Goal: Task Accomplishment & Management: Manage account settings

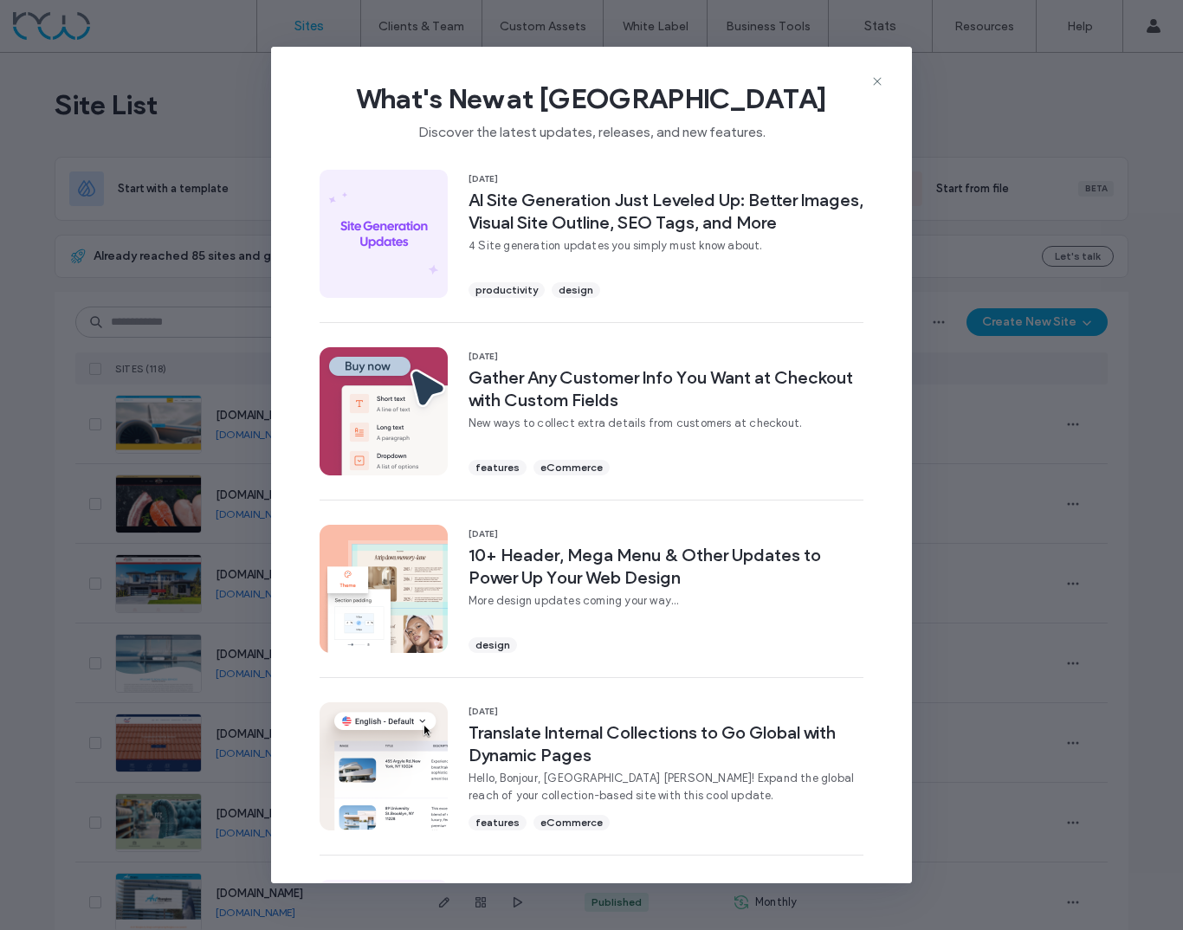
drag, startPoint x: 875, startPoint y: 79, endPoint x: 861, endPoint y: 82, distance: 14.3
click at [875, 79] on use at bounding box center [877, 81] width 8 height 8
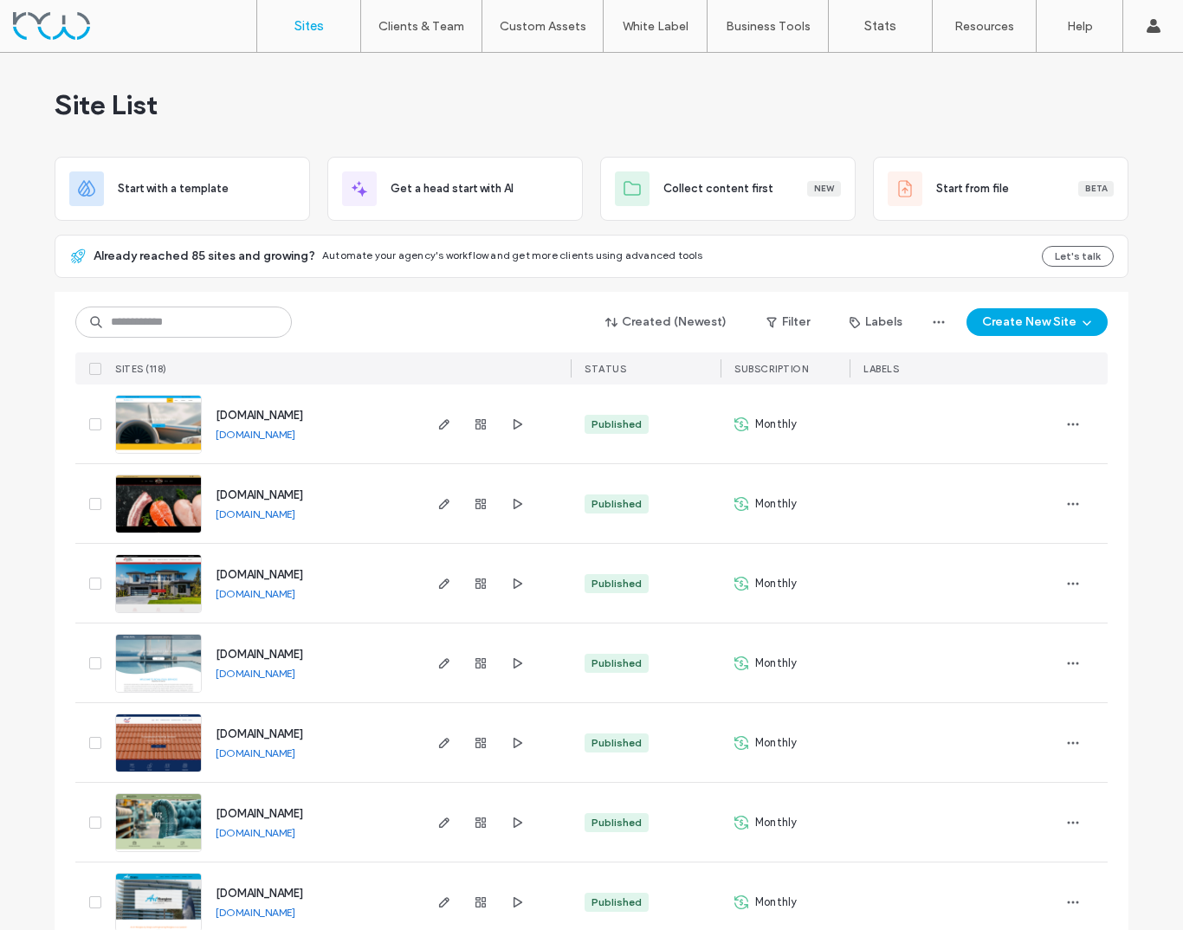
click at [160, 486] on img at bounding box center [158, 535] width 85 height 118
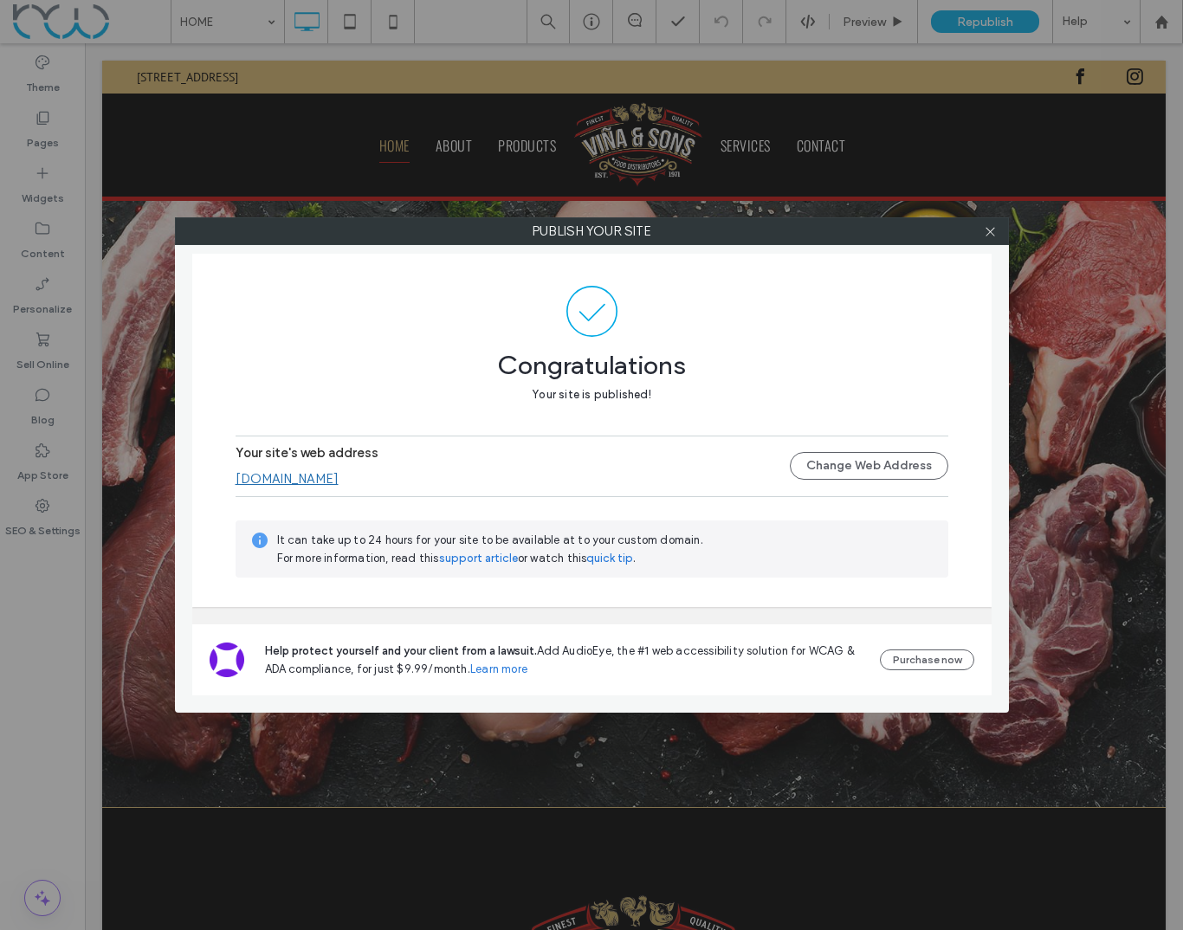
click at [323, 481] on link "[DOMAIN_NAME]" at bounding box center [287, 479] width 103 height 16
drag, startPoint x: 358, startPoint y: 487, endPoint x: 228, endPoint y: 480, distance: 130.1
click at [236, 482] on div "[DOMAIN_NAME]" at bounding box center [513, 479] width 554 height 16
drag, startPoint x: 356, startPoint y: 480, endPoint x: 246, endPoint y: 477, distance: 110.1
click at [246, 477] on div "[DOMAIN_NAME]" at bounding box center [513, 479] width 554 height 16
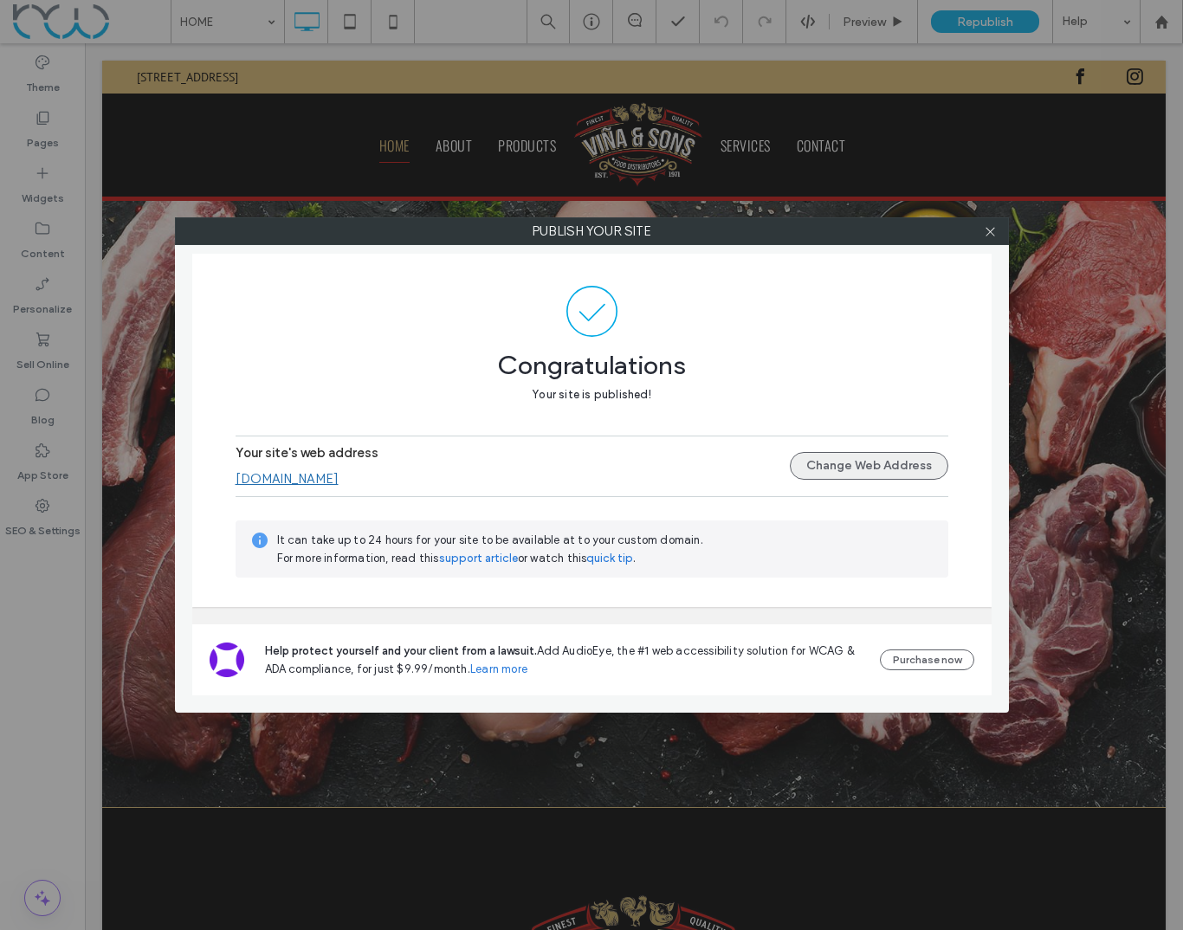
click at [872, 473] on button "Change Web Address" at bounding box center [869, 466] width 159 height 28
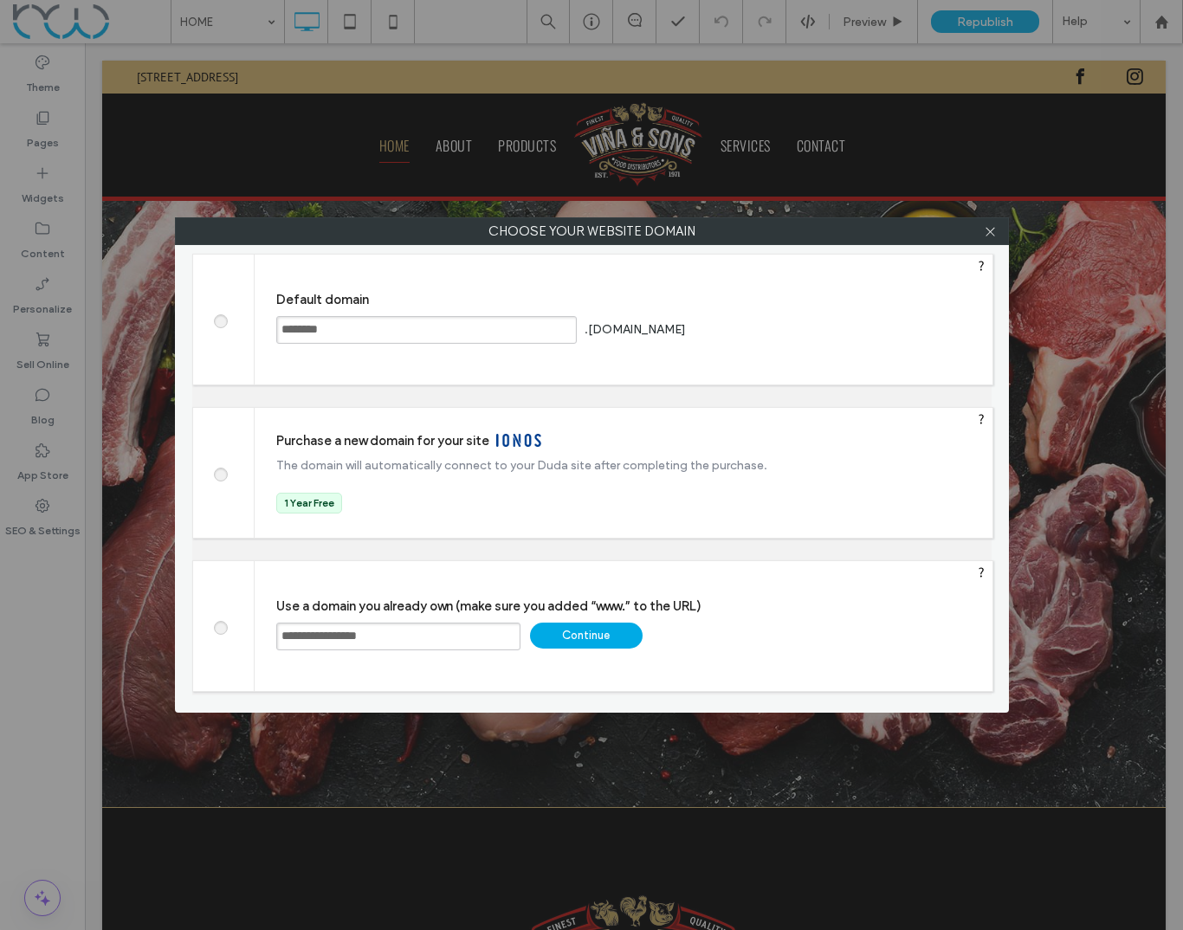
click at [572, 634] on div "Continue" at bounding box center [586, 636] width 113 height 26
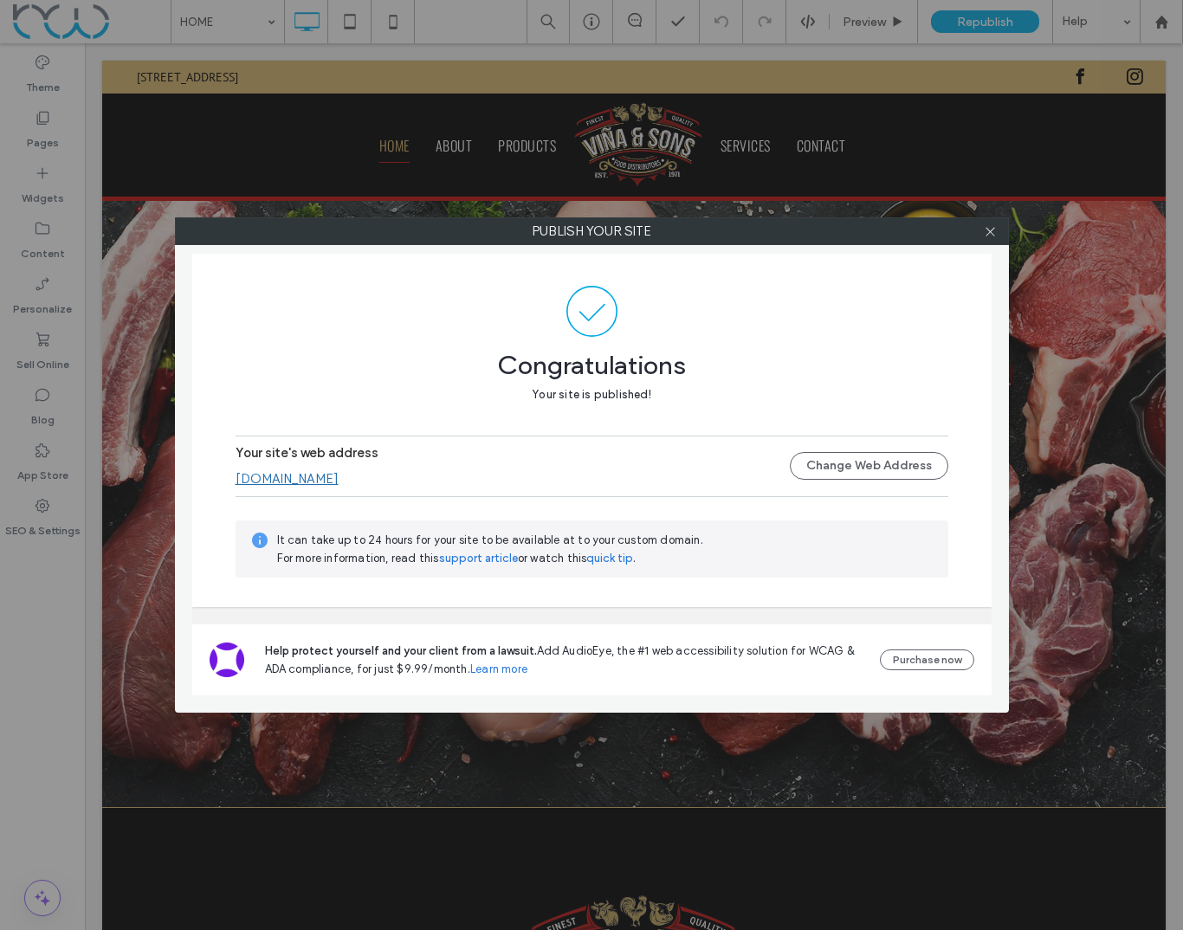
click at [315, 482] on link "[DOMAIN_NAME]" at bounding box center [287, 479] width 103 height 16
click at [989, 233] on icon at bounding box center [990, 231] width 13 height 13
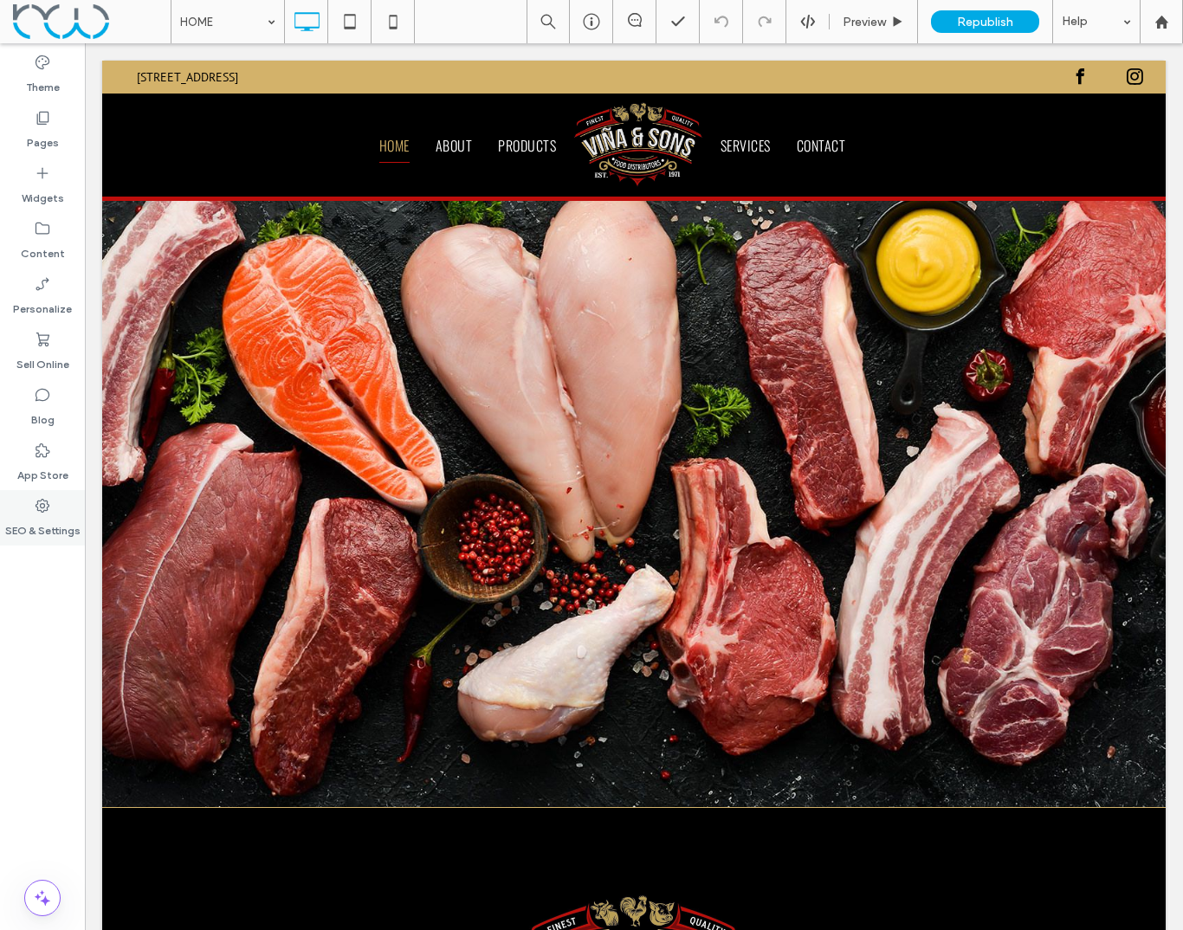
click at [37, 522] on label "SEO & Settings" at bounding box center [42, 527] width 75 height 24
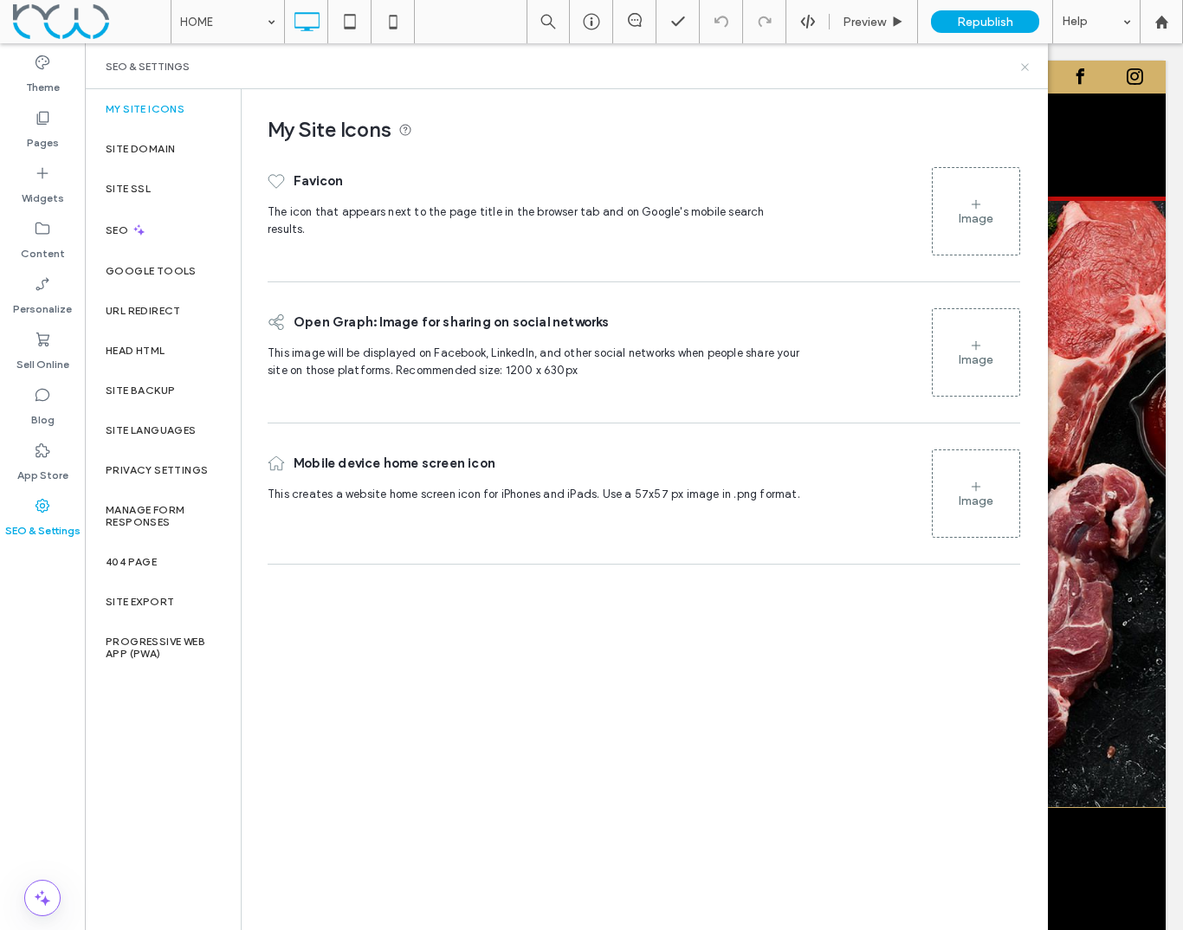
drag, startPoint x: 1023, startPoint y: 63, endPoint x: 915, endPoint y: 39, distance: 111.0
click at [1023, 63] on icon at bounding box center [1025, 67] width 13 height 13
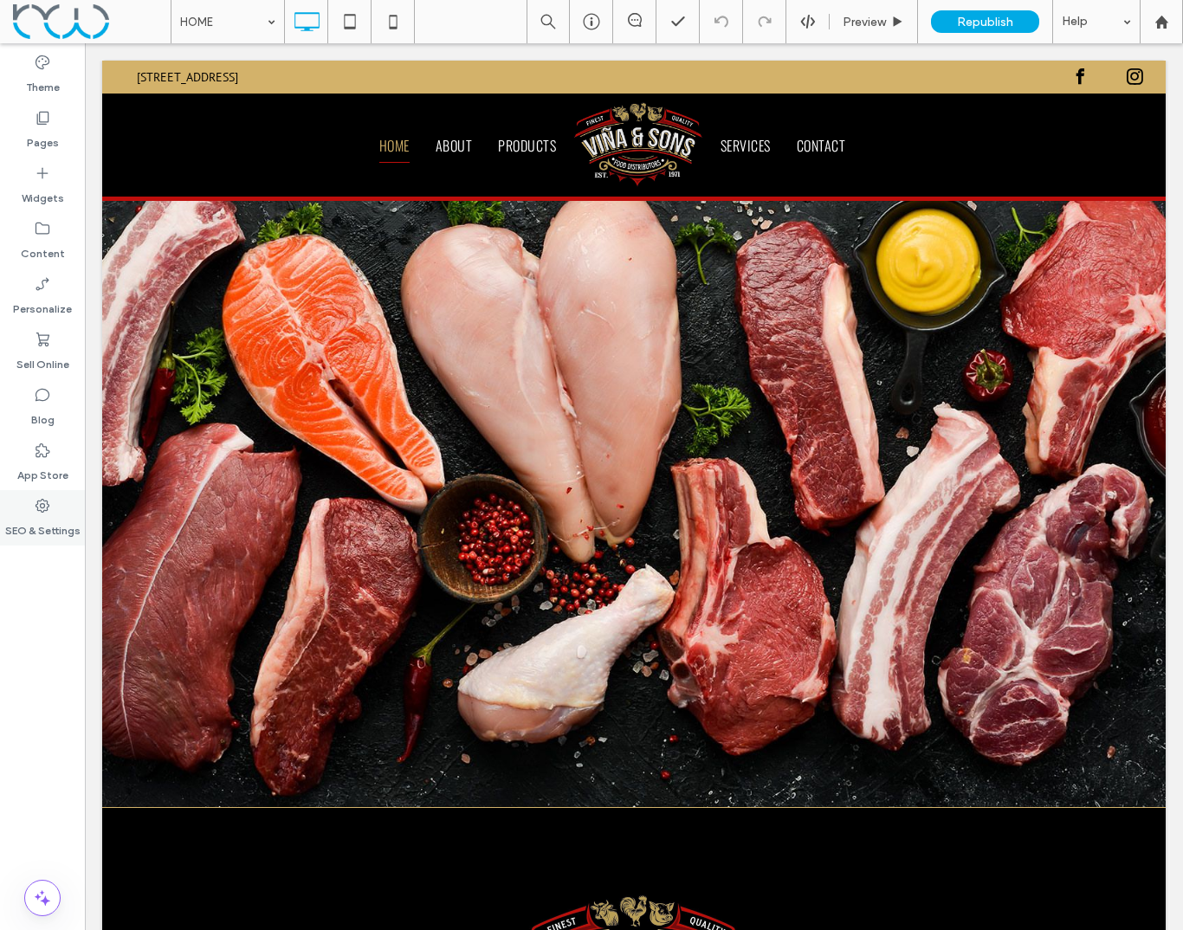
click at [35, 516] on label "SEO & Settings" at bounding box center [42, 527] width 75 height 24
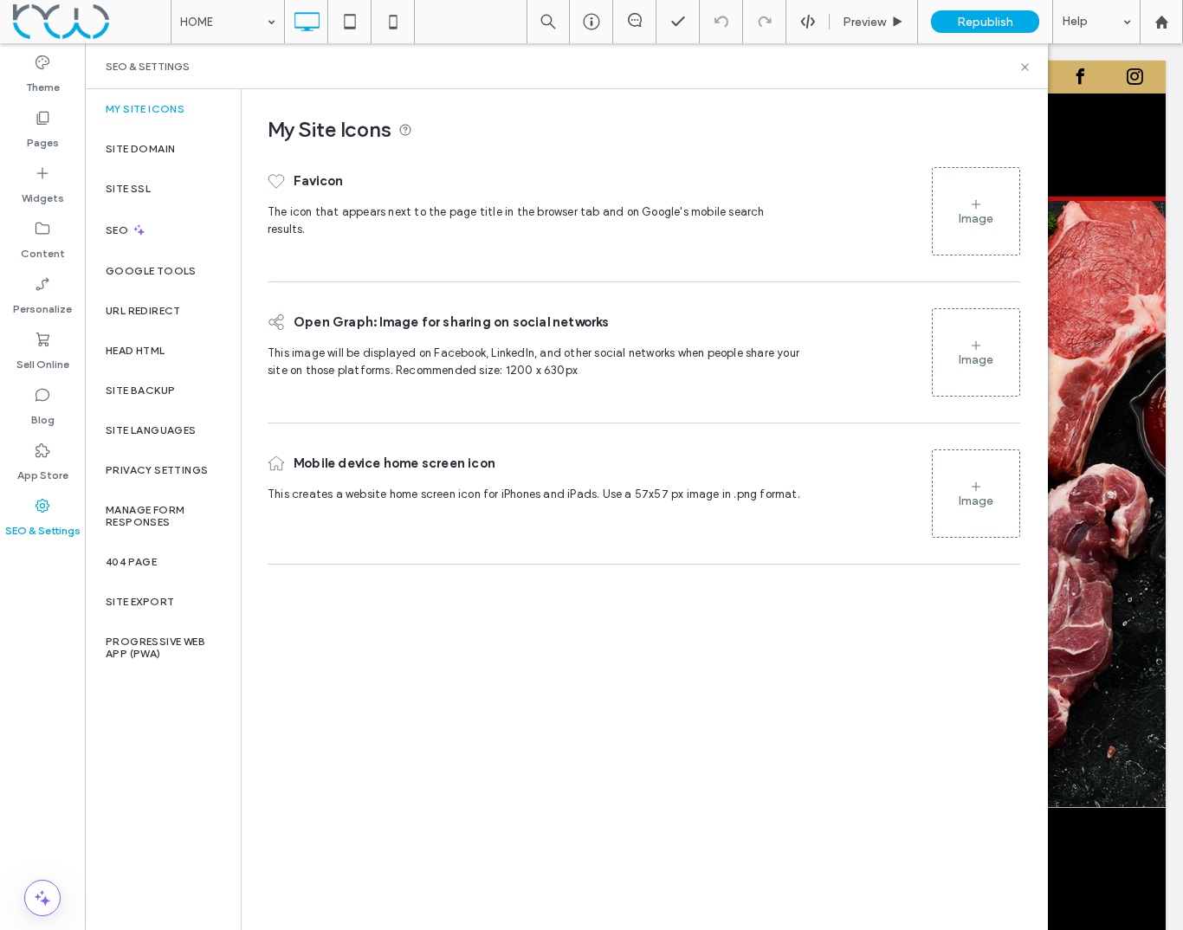
click at [974, 204] on use at bounding box center [976, 203] width 9 height 9
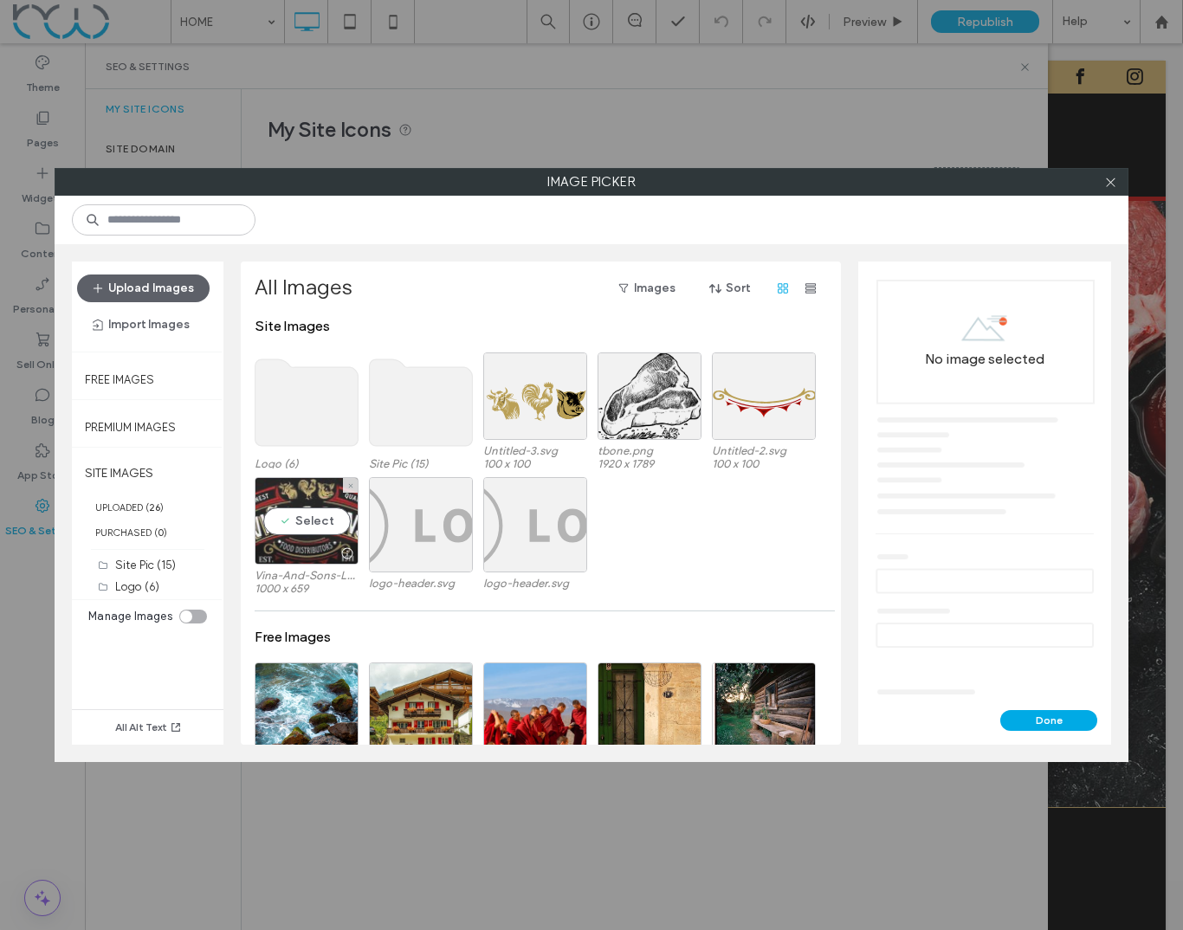
click at [314, 517] on div "Select" at bounding box center [307, 521] width 104 height 88
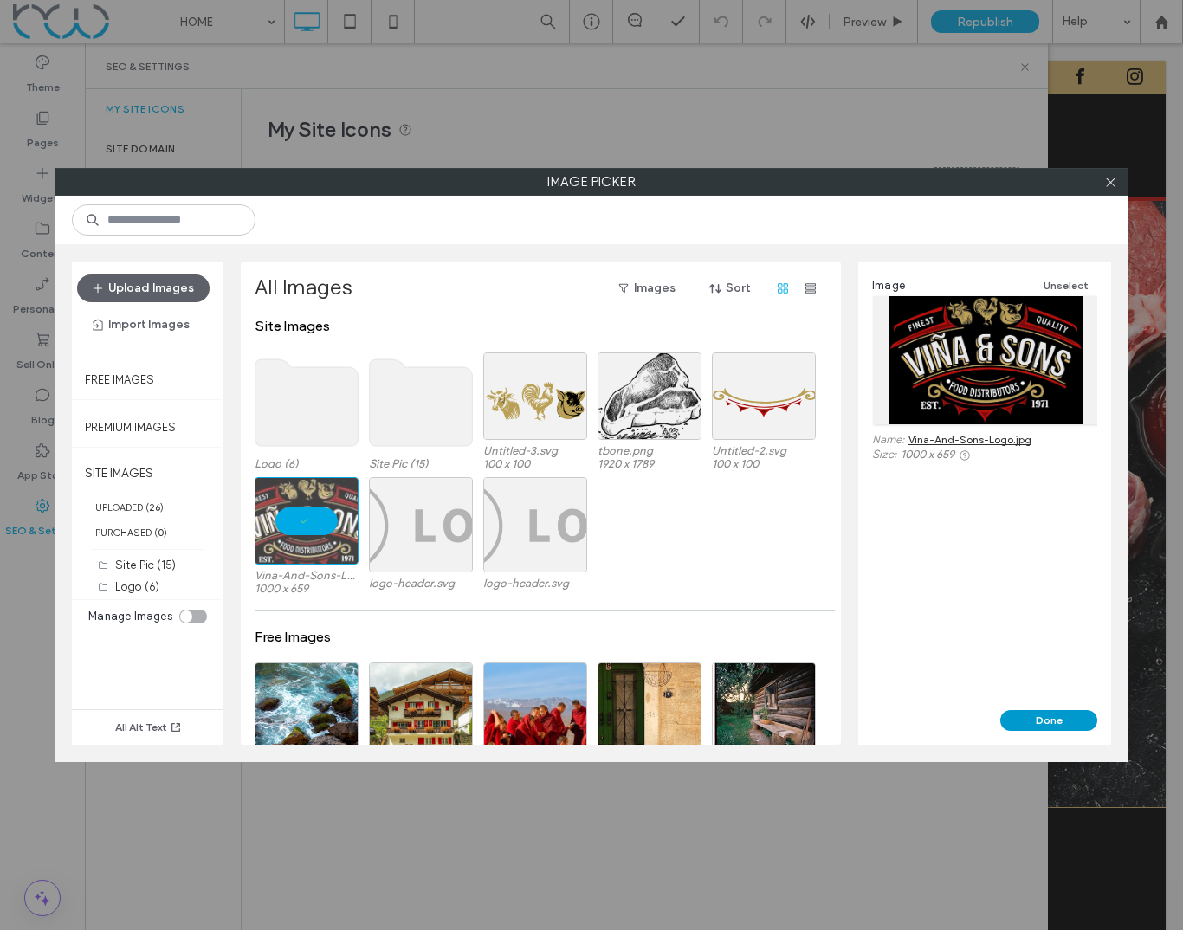
click at [1059, 719] on button "Done" at bounding box center [1049, 720] width 97 height 21
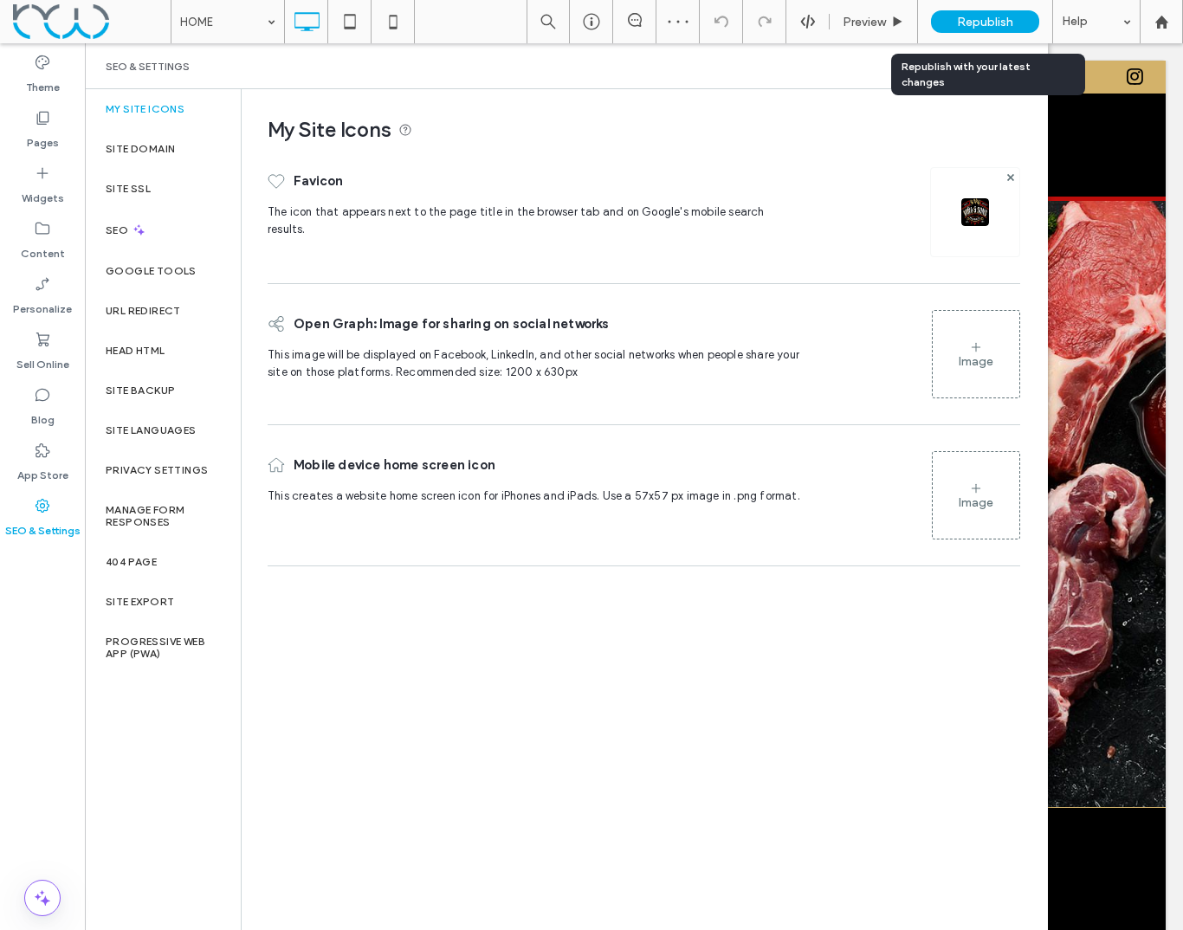
click at [970, 24] on span "Republish" at bounding box center [985, 22] width 56 height 15
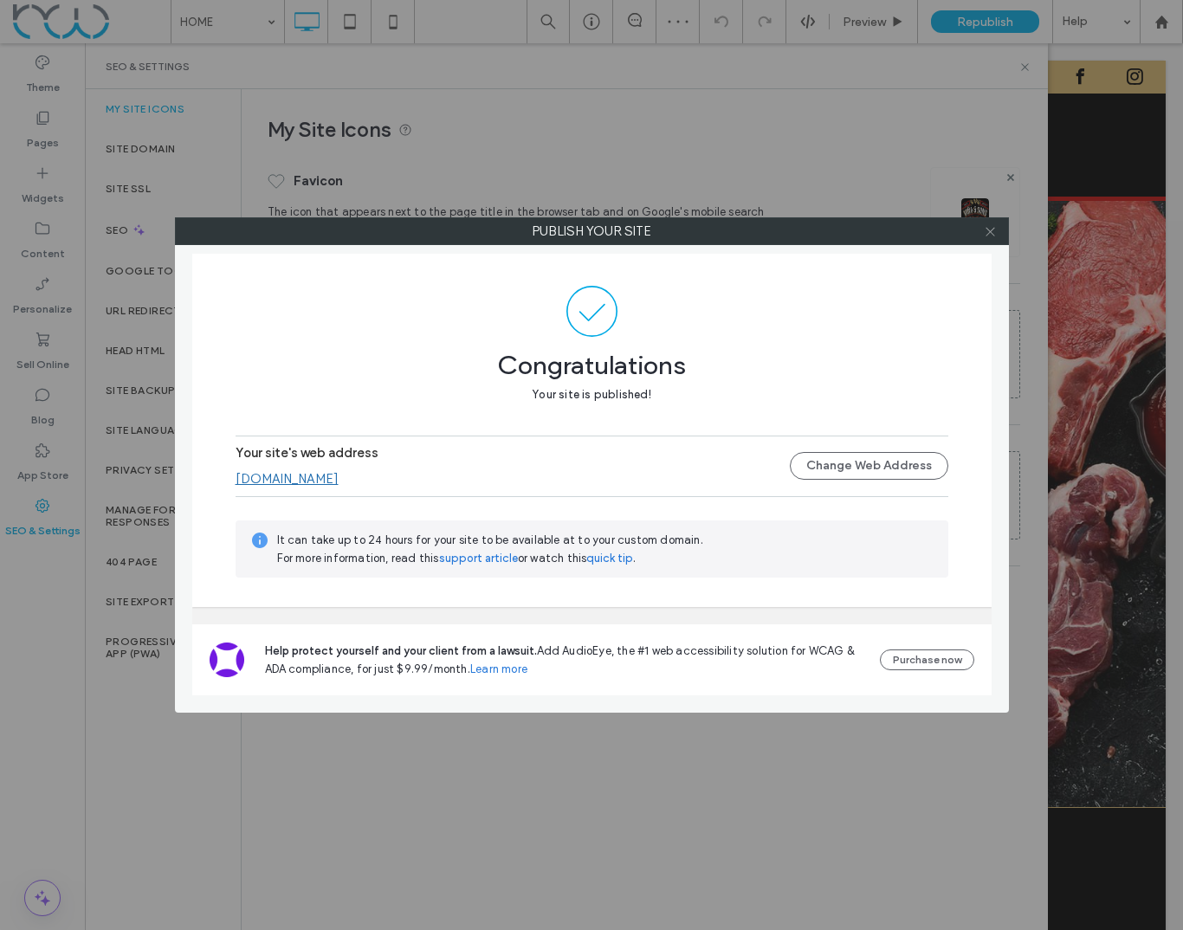
click at [989, 233] on icon at bounding box center [990, 231] width 13 height 13
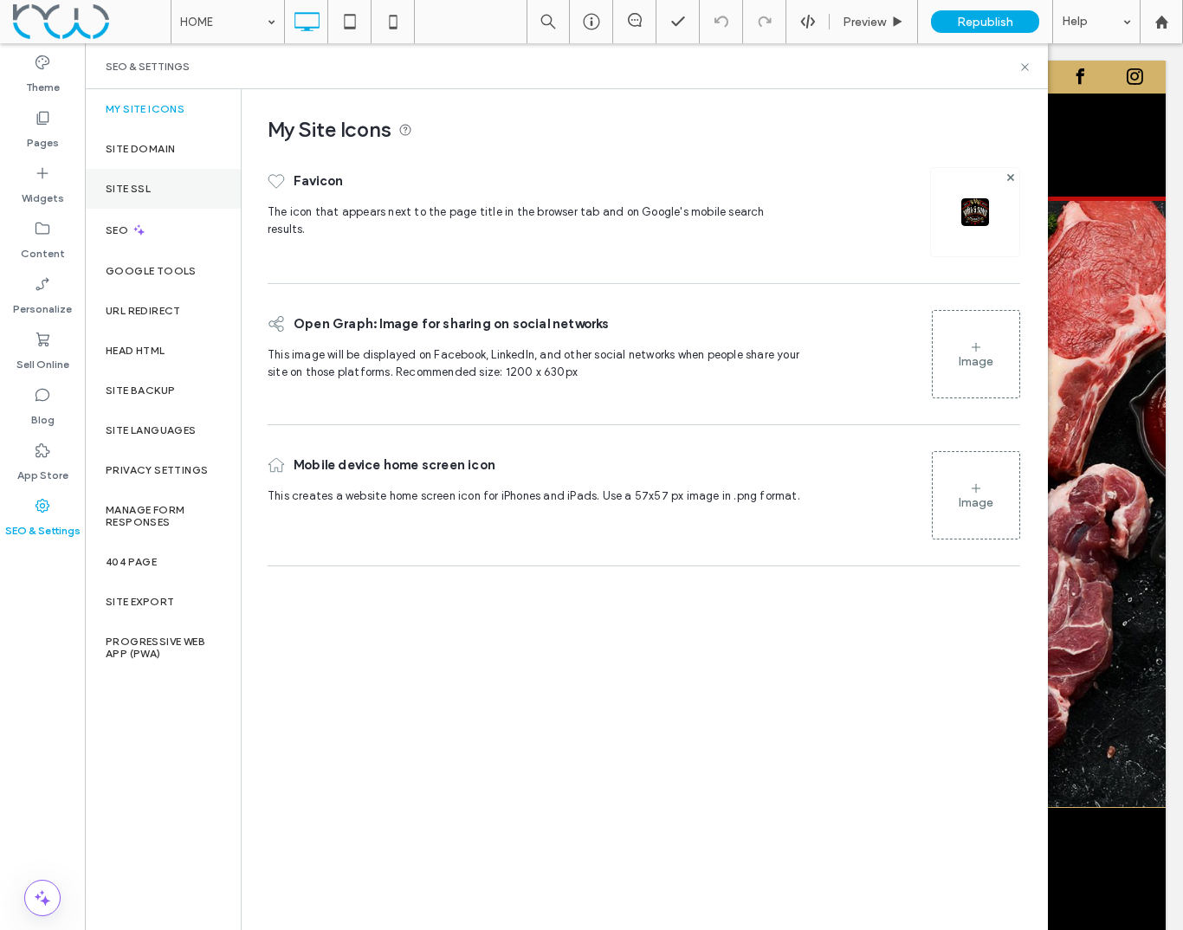
click at [128, 186] on label "Site SSL" at bounding box center [128, 189] width 45 height 12
